Goal: Navigation & Orientation: Find specific page/section

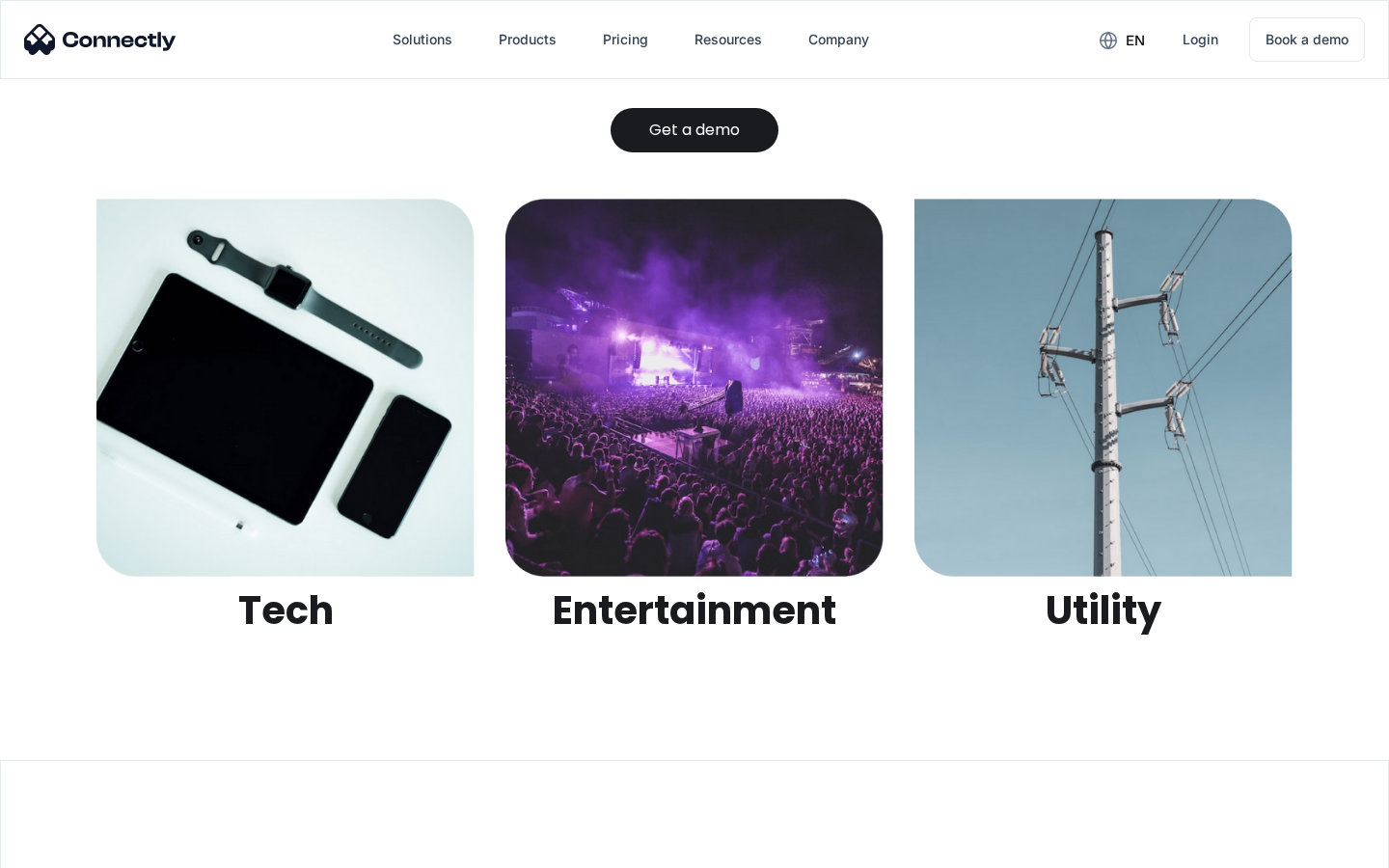
scroll to position [6083, 0]
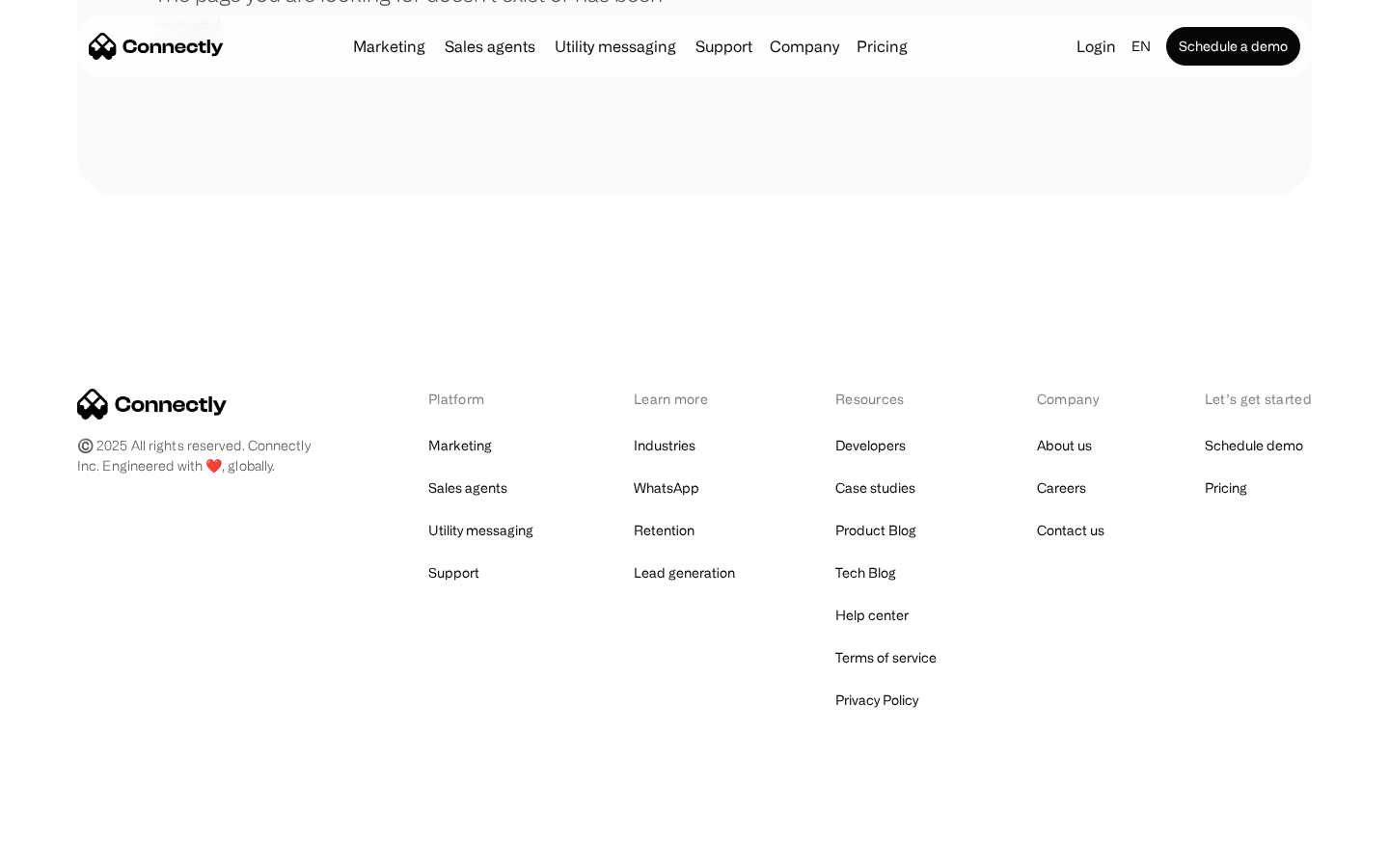
scroll to position [351, 0]
